Goal: Task Accomplishment & Management: Manage account settings

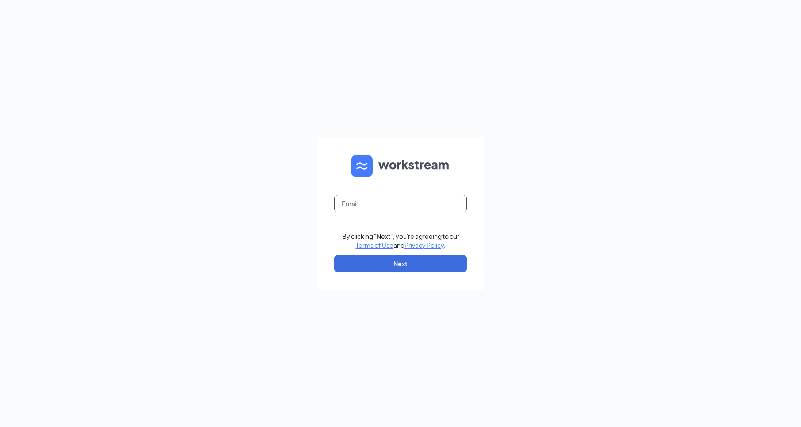
click at [415, 202] on input "text" at bounding box center [400, 204] width 133 height 18
type input "5658@internal-email.com"
click at [381, 266] on button "Next" at bounding box center [400, 264] width 133 height 18
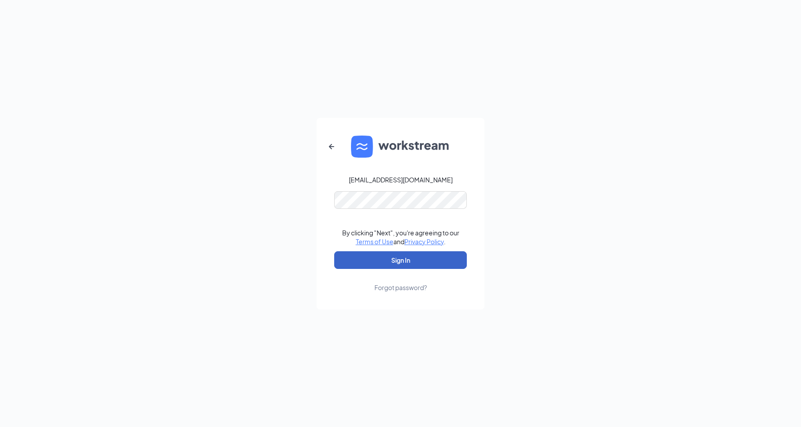
click at [381, 253] on button "Sign In" at bounding box center [400, 260] width 133 height 18
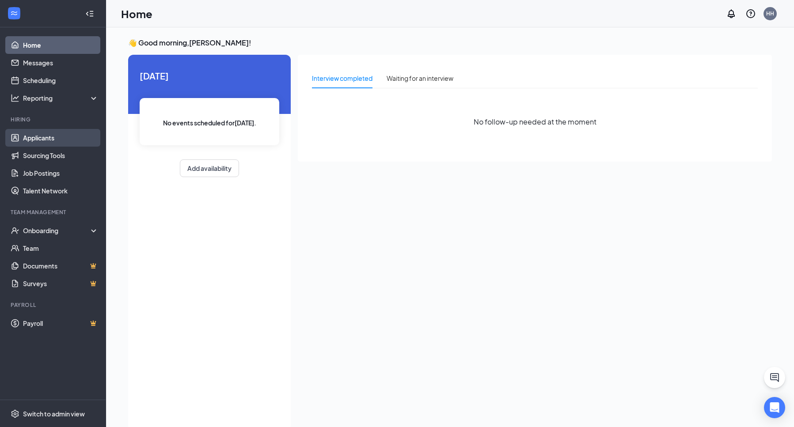
click at [43, 137] on link "Applicants" at bounding box center [61, 138] width 76 height 18
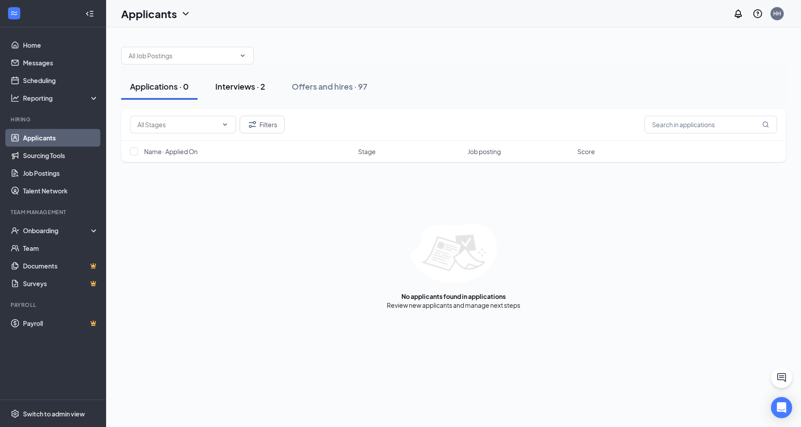
click at [251, 83] on div "Interviews · 2" at bounding box center [240, 86] width 50 height 11
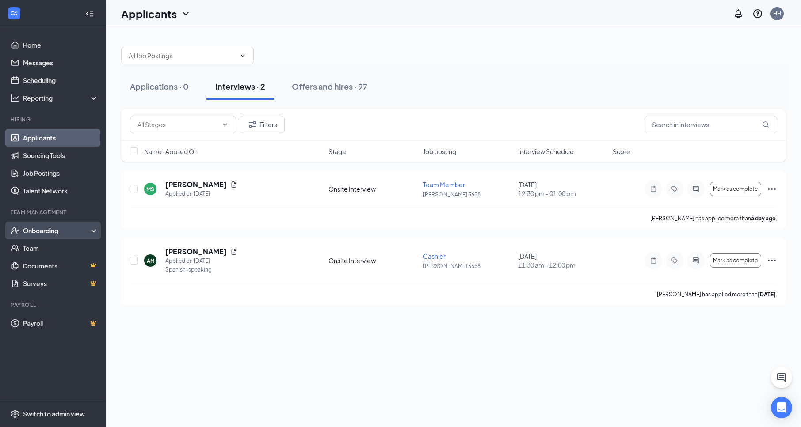
click at [53, 230] on div "Onboarding" at bounding box center [57, 230] width 68 height 9
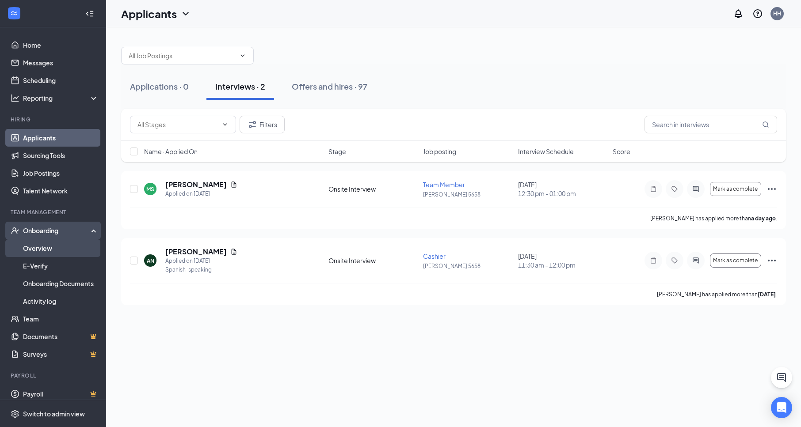
click at [46, 247] on link "Overview" at bounding box center [61, 249] width 76 height 18
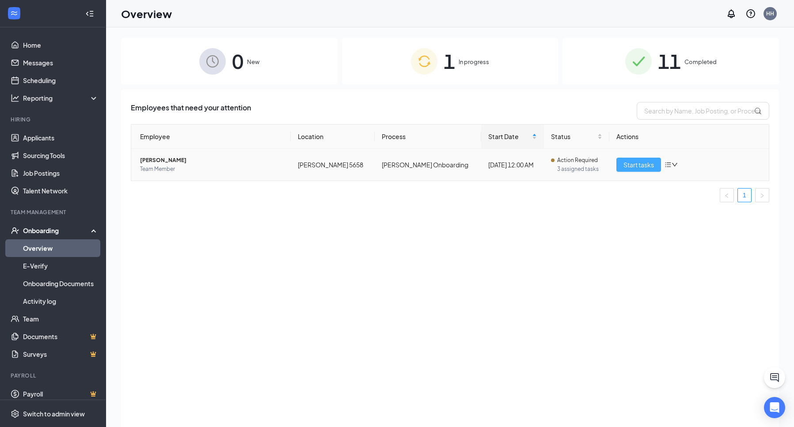
click at [660, 166] on button "Start tasks" at bounding box center [638, 165] width 45 height 14
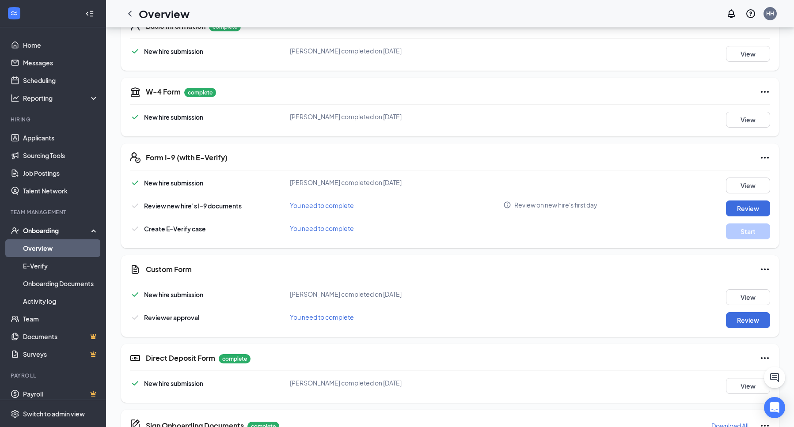
scroll to position [221, 0]
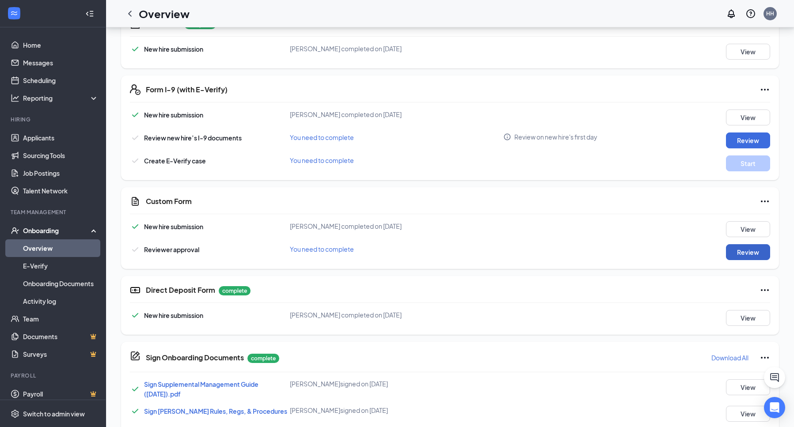
click at [738, 251] on button "Review" at bounding box center [748, 252] width 44 height 16
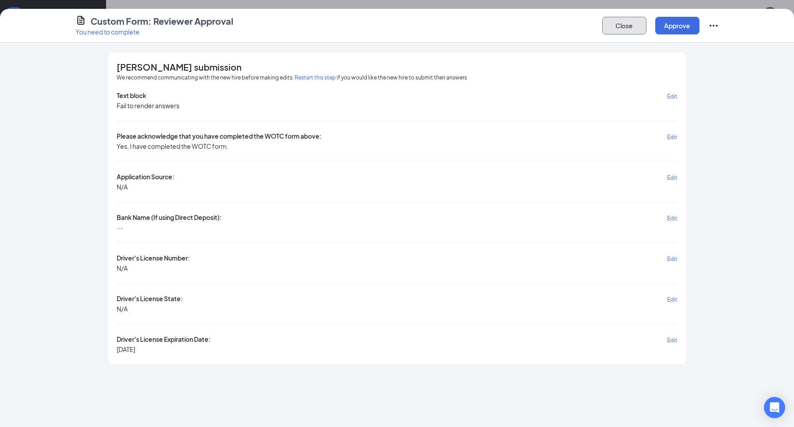
click at [627, 33] on button "Close" at bounding box center [624, 26] width 44 height 18
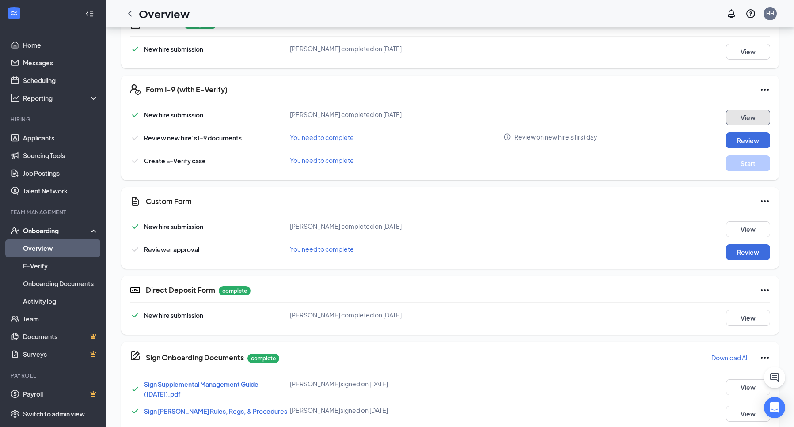
click at [751, 114] on button "View" at bounding box center [748, 118] width 44 height 16
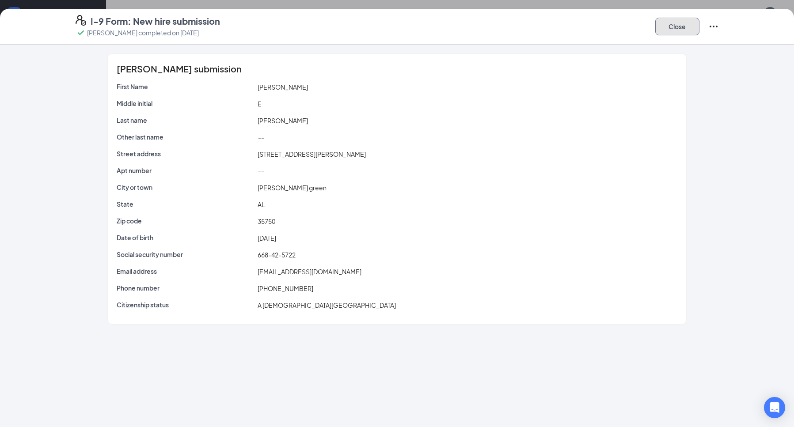
click at [669, 24] on button "Close" at bounding box center [677, 27] width 44 height 18
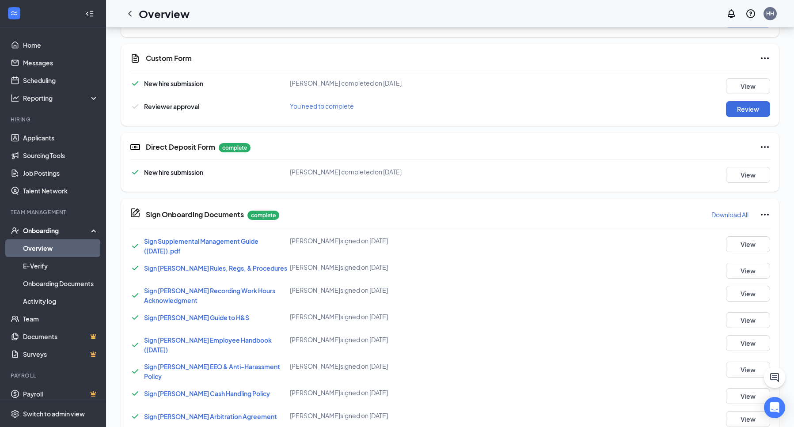
scroll to position [398, 0]
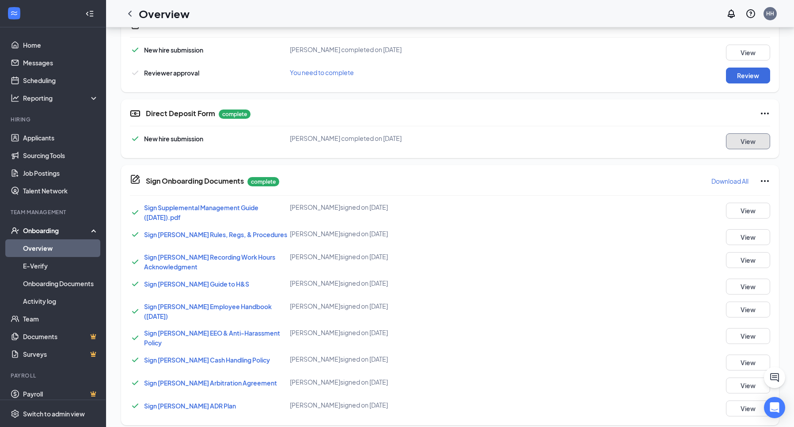
click at [750, 143] on button "View" at bounding box center [748, 141] width 44 height 16
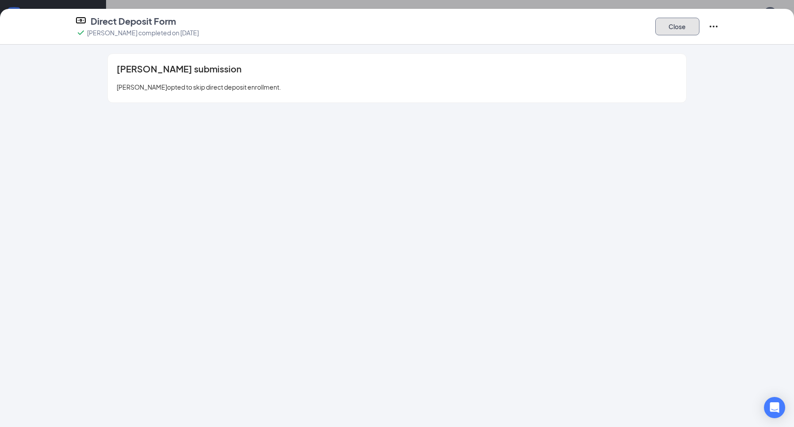
click at [682, 25] on button "Close" at bounding box center [677, 27] width 44 height 18
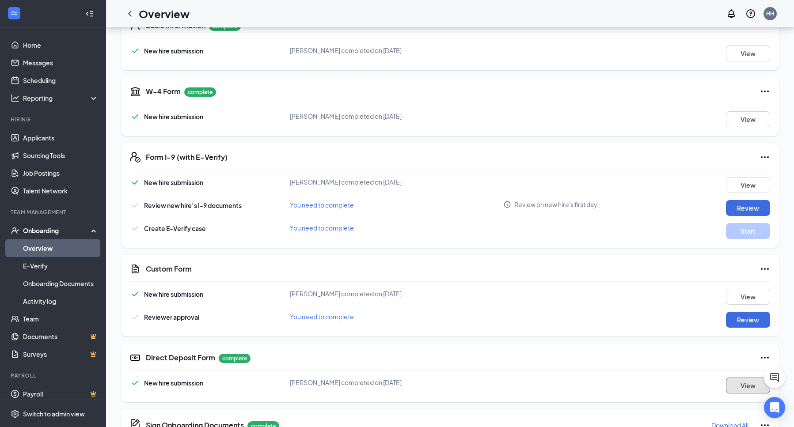
scroll to position [133, 0]
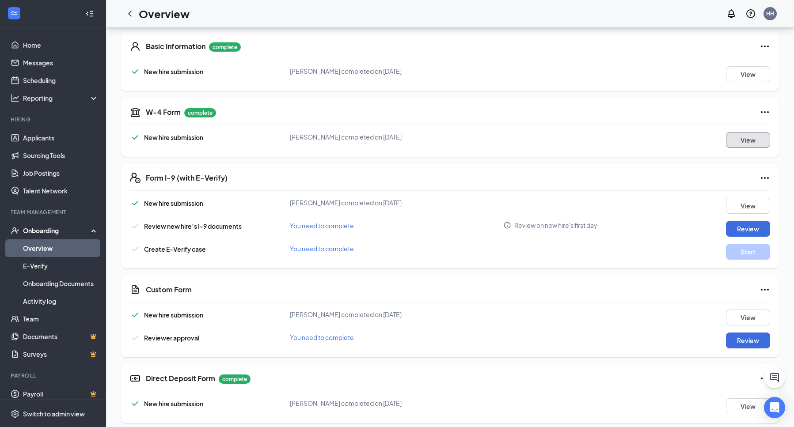
click at [736, 133] on button "View" at bounding box center [748, 140] width 44 height 16
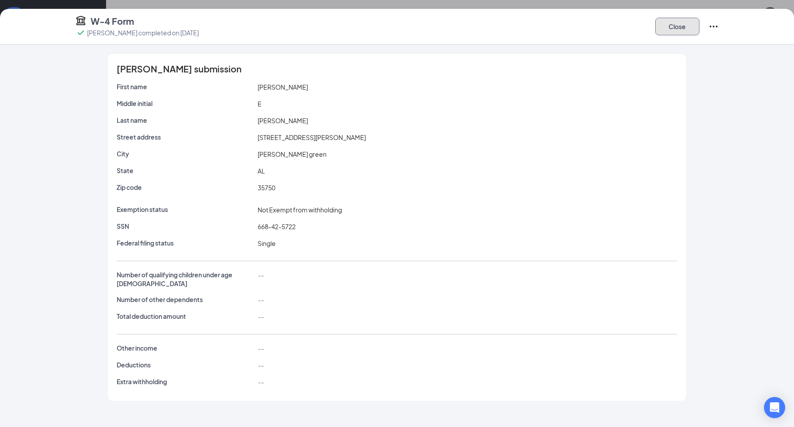
click at [690, 30] on button "Close" at bounding box center [677, 27] width 44 height 18
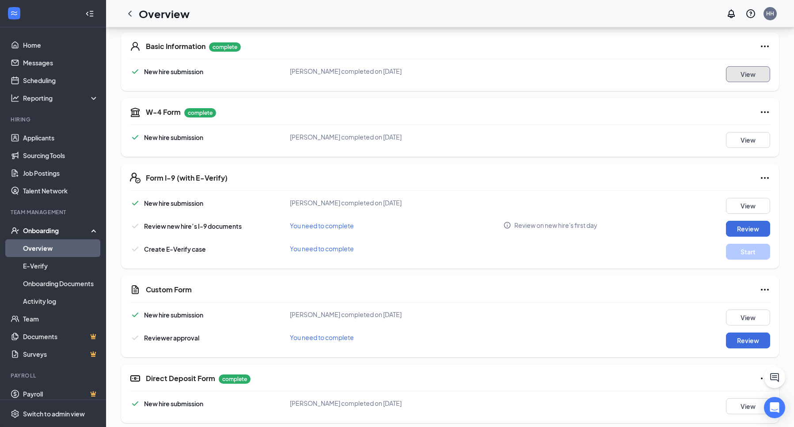
click at [748, 75] on button "View" at bounding box center [748, 74] width 44 height 16
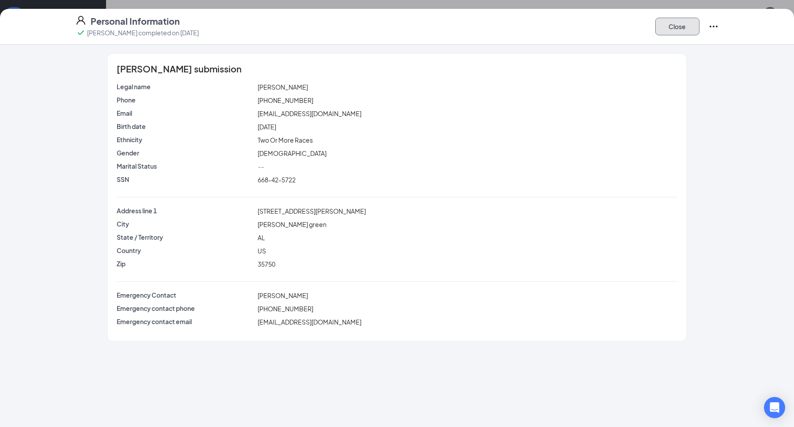
click at [668, 23] on button "Close" at bounding box center [677, 27] width 44 height 18
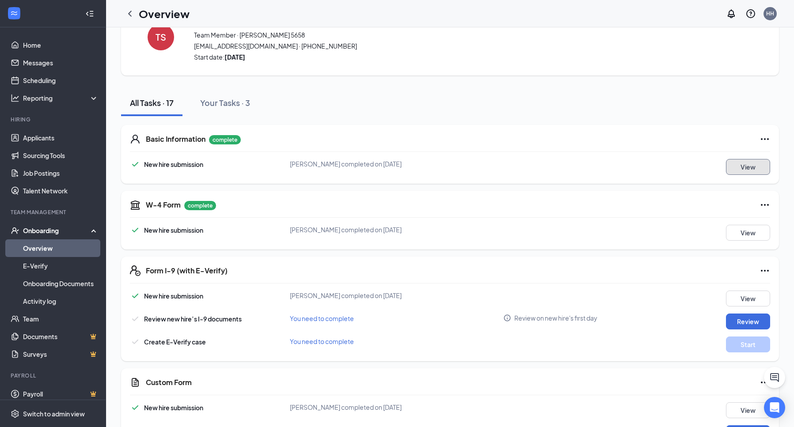
scroll to position [0, 0]
